Goal: Task Accomplishment & Management: Use online tool/utility

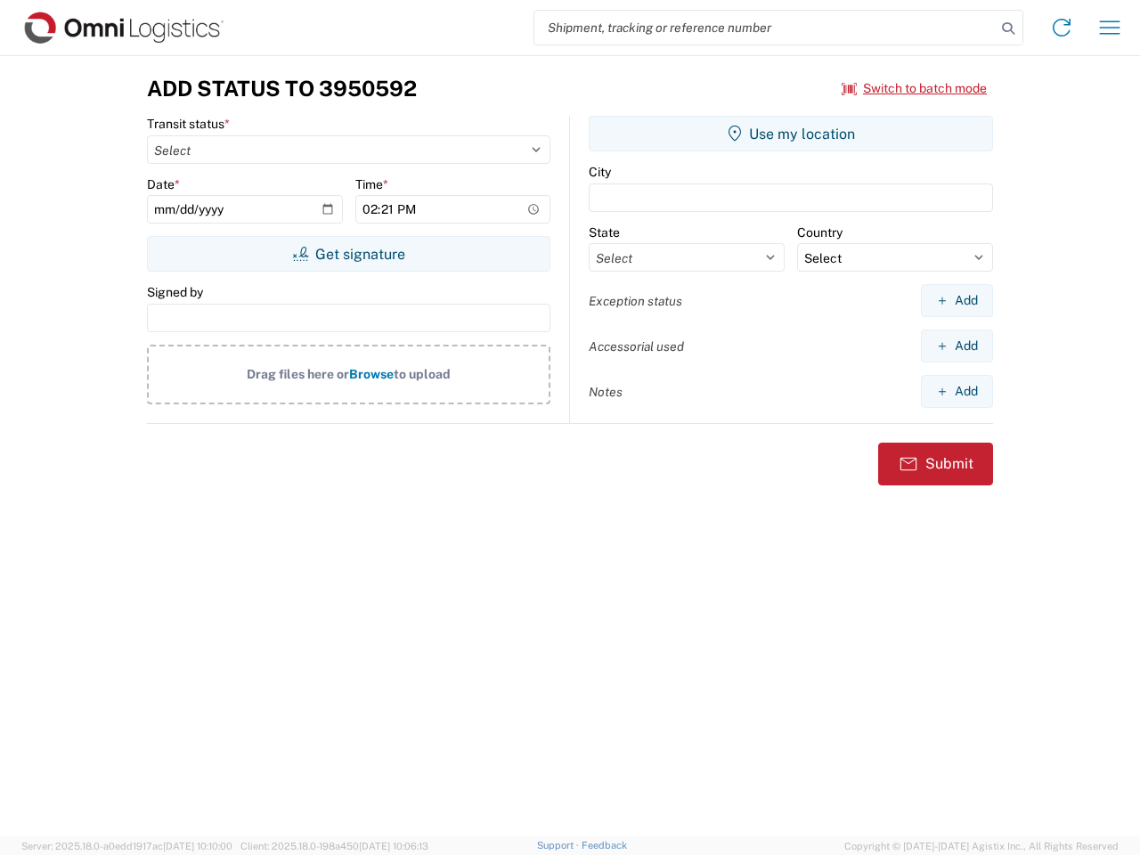
click at [765, 28] on input "search" at bounding box center [764, 28] width 461 height 34
click at [1008, 28] on icon at bounding box center [1007, 28] width 25 height 25
click at [1061, 28] on icon at bounding box center [1061, 27] width 28 height 28
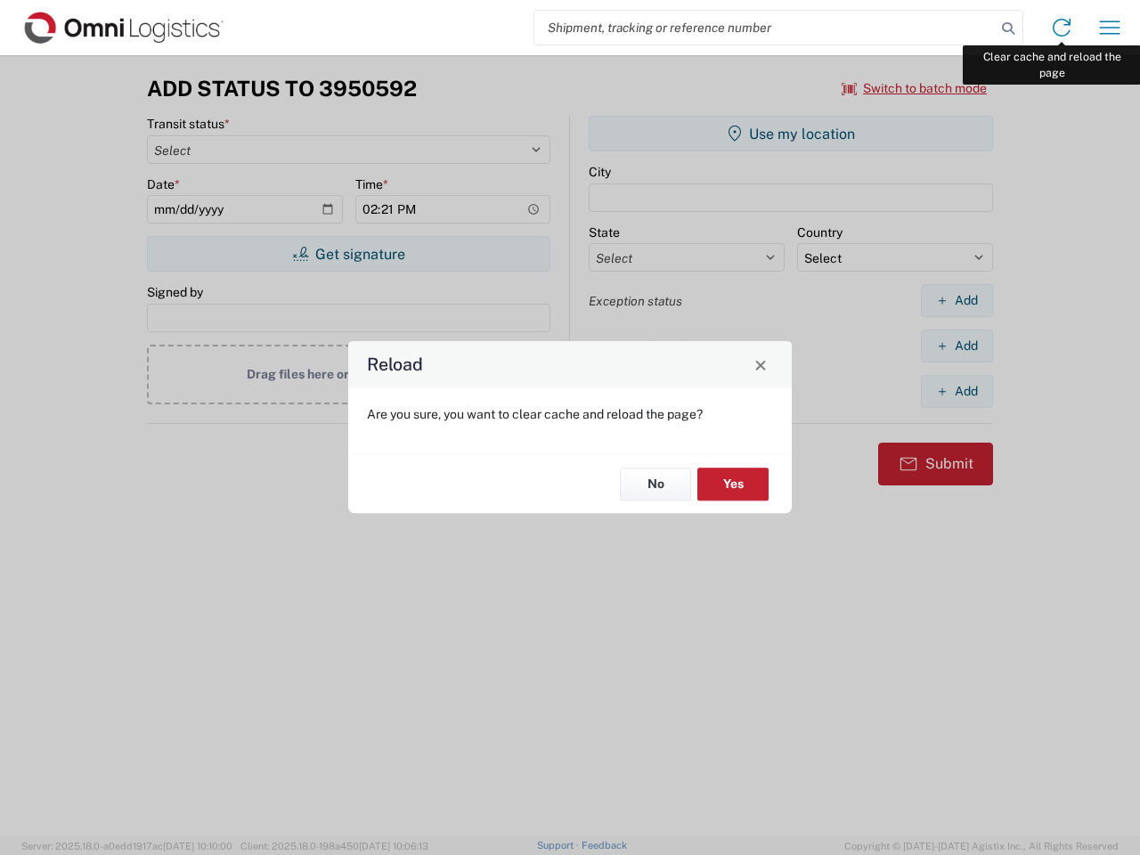
click at [1109, 28] on div "Reload Are you sure, you want to clear cache and reload the page? No Yes" at bounding box center [570, 427] width 1140 height 855
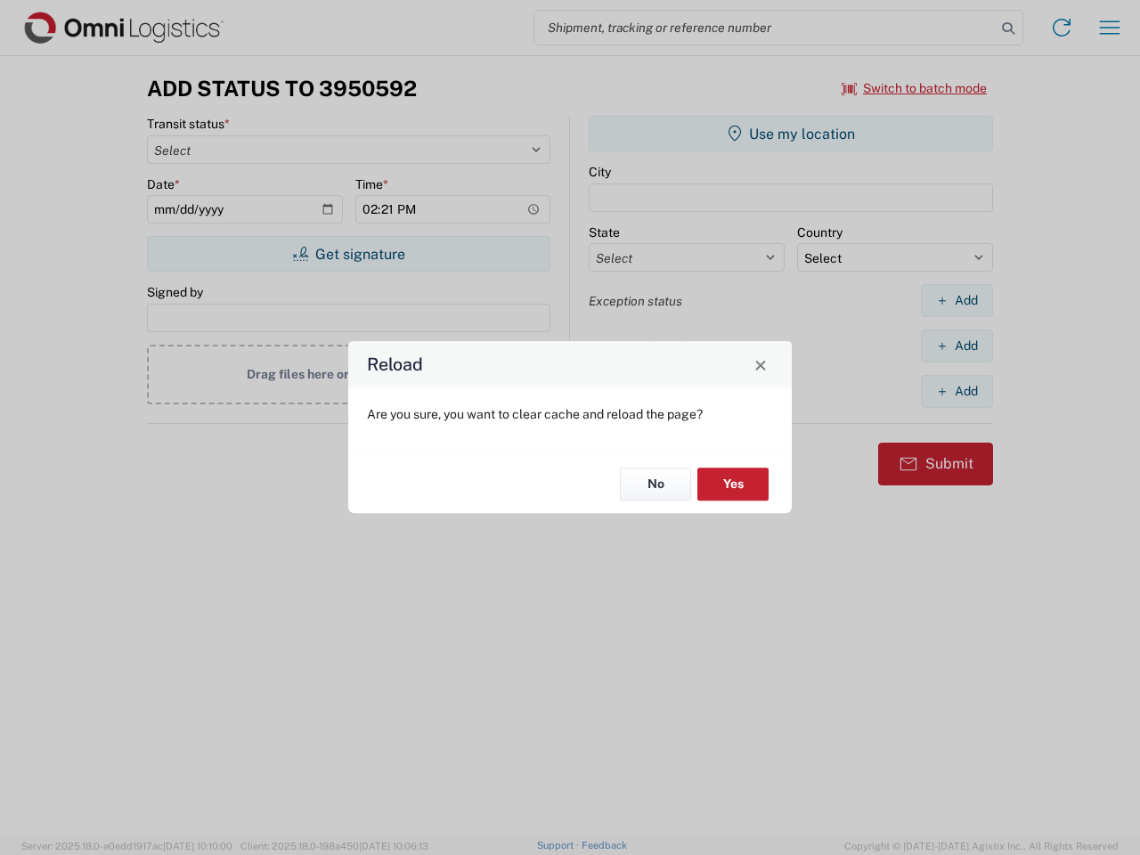
click at [914, 88] on div "Reload Are you sure, you want to clear cache and reload the page? No Yes" at bounding box center [570, 427] width 1140 height 855
click at [348, 254] on div "Reload Are you sure, you want to clear cache and reload the page? No Yes" at bounding box center [570, 427] width 1140 height 855
click at [791, 134] on div "Reload Are you sure, you want to clear cache and reload the page? No Yes" at bounding box center [570, 427] width 1140 height 855
click at [956, 300] on div "Reload Are you sure, you want to clear cache and reload the page? No Yes" at bounding box center [570, 427] width 1140 height 855
click at [956, 345] on div "Reload Are you sure, you want to clear cache and reload the page? No Yes" at bounding box center [570, 427] width 1140 height 855
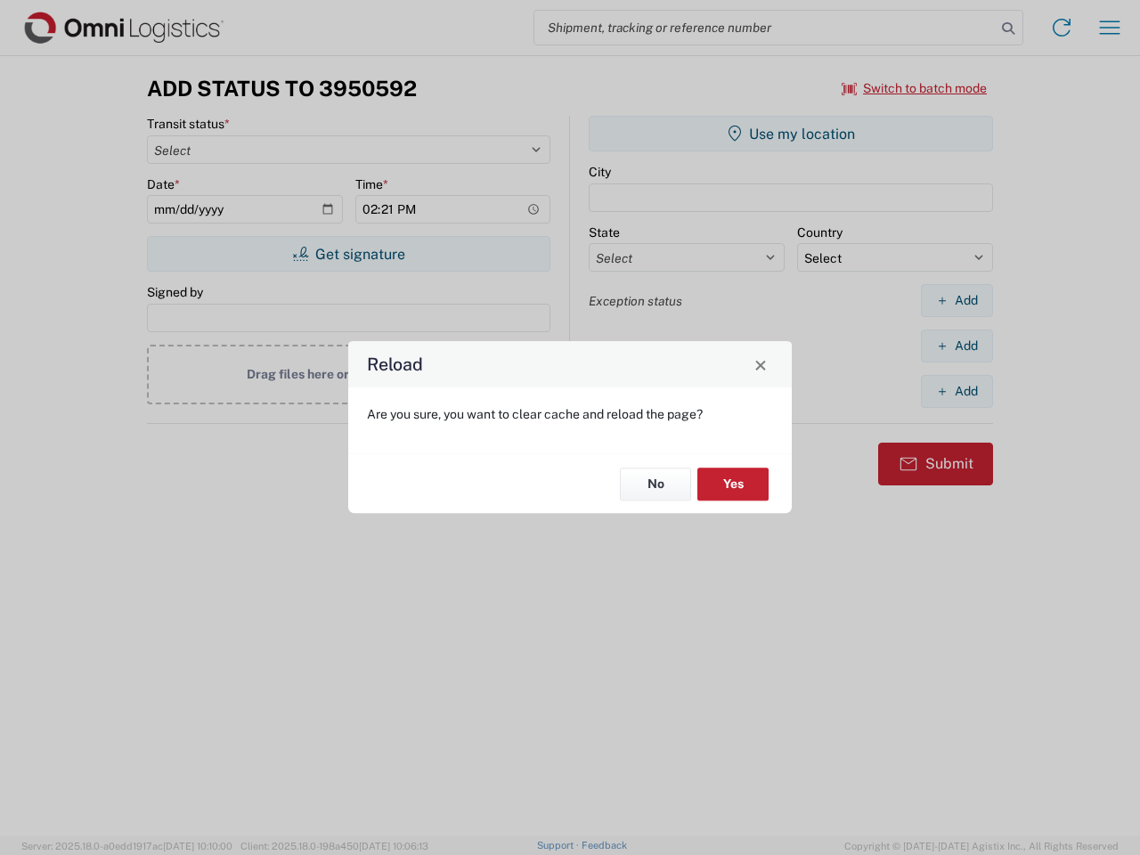
click at [956, 391] on div "Reload Are you sure, you want to clear cache and reload the page? No Yes" at bounding box center [570, 427] width 1140 height 855
